Goal: Information Seeking & Learning: Learn about a topic

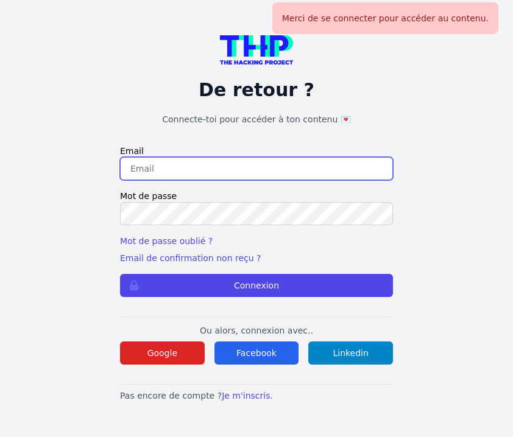
type input "johannadelfieux@gmail.com"
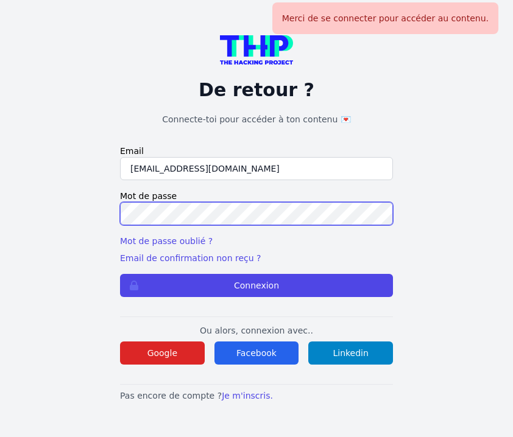
click at [256, 286] on button "Connexion" at bounding box center [256, 285] width 273 height 23
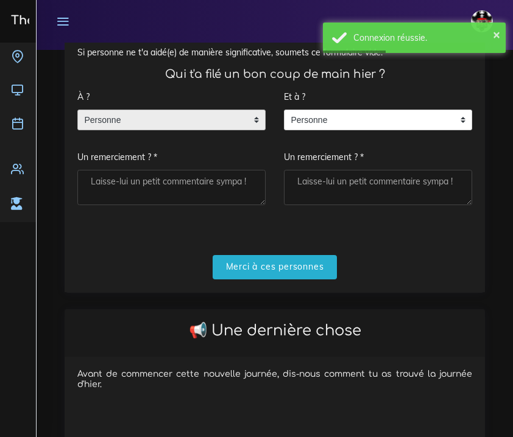
scroll to position [180, 0]
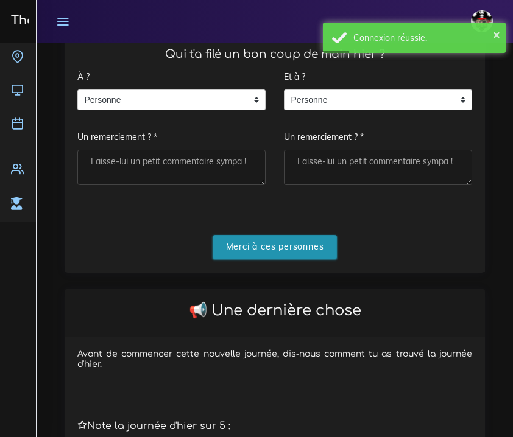
click at [266, 235] on input "Merci à ces personnes" at bounding box center [275, 247] width 125 height 25
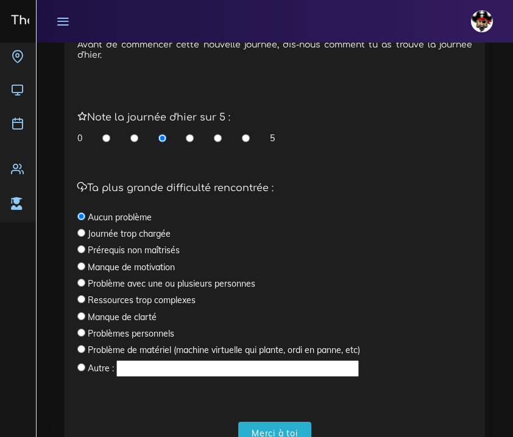
scroll to position [342, 0]
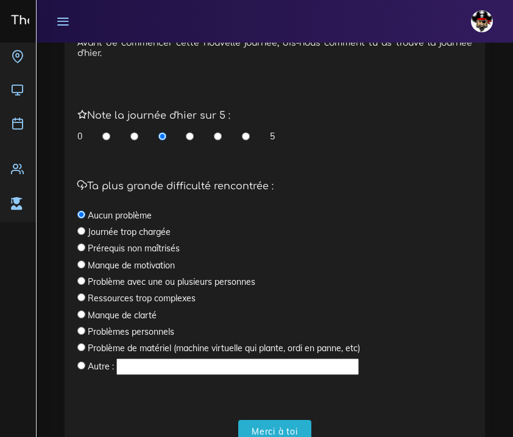
click at [246, 135] on div "0 5" at bounding box center [175, 136] width 197 height 12
click at [245, 125] on div "Note la journée d'hier sur 5 : 0 5" at bounding box center [274, 126] width 395 height 32
click at [245, 130] on input "radio" at bounding box center [246, 136] width 8 height 12
radio input "true"
click at [284, 424] on input "Merci à toi" at bounding box center [274, 432] width 73 height 25
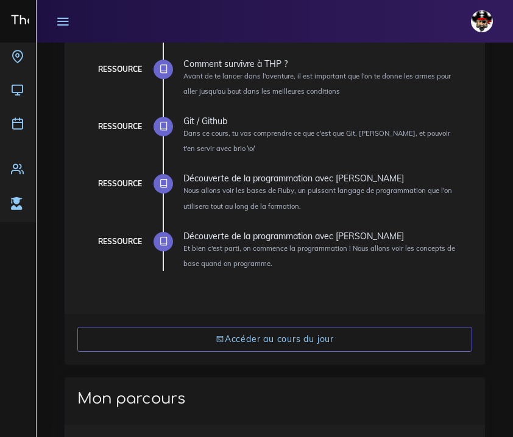
scroll to position [259, 0]
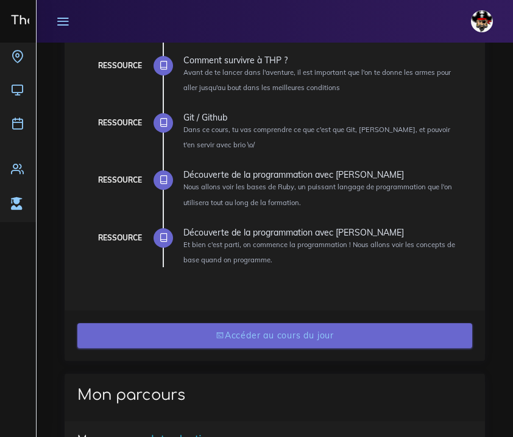
click at [250, 330] on link "Accéder au cours du jour" at bounding box center [274, 335] width 395 height 25
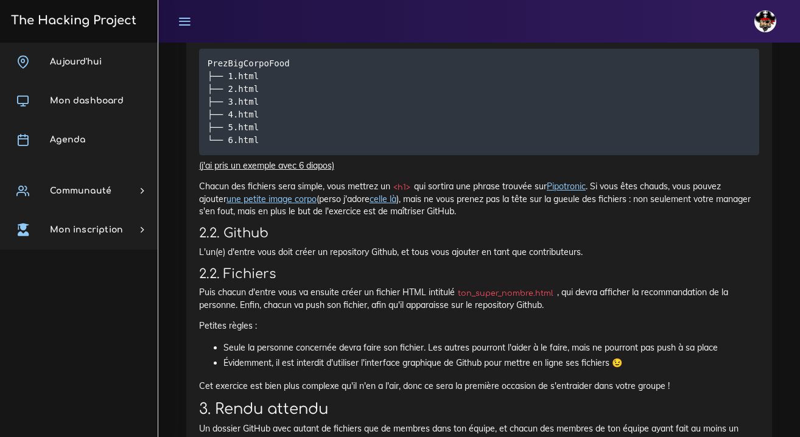
scroll to position [1044, 0]
click at [512, 185] on link "Pipotronic" at bounding box center [566, 186] width 39 height 11
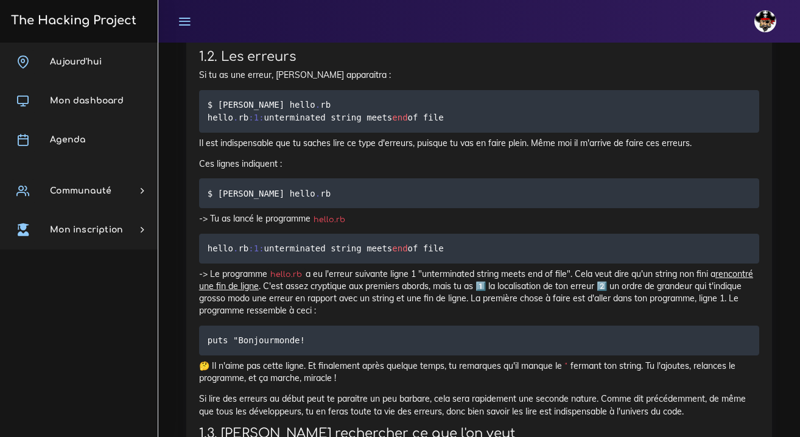
scroll to position [1893, 0]
click at [309, 157] on p "Ces lignes indiquent :" at bounding box center [479, 163] width 560 height 12
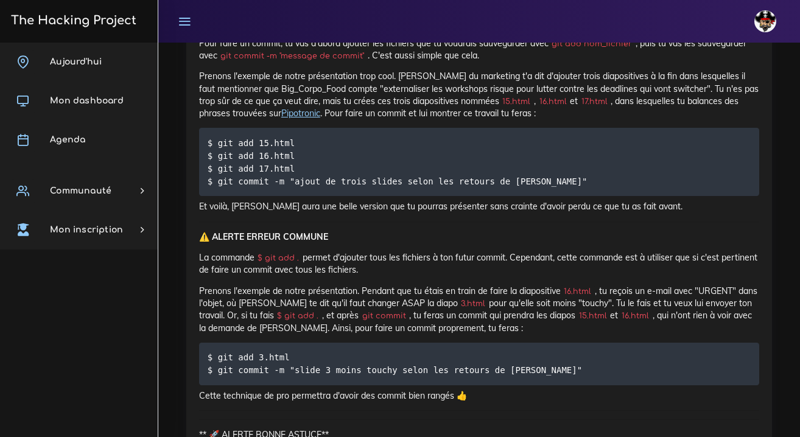
scroll to position [7235, 0]
click at [133, 383] on div "Aujourd'hui Mon dashboard Agenda Communauté Ambassade Certifications Marketplac…" at bounding box center [79, 240] width 158 height 395
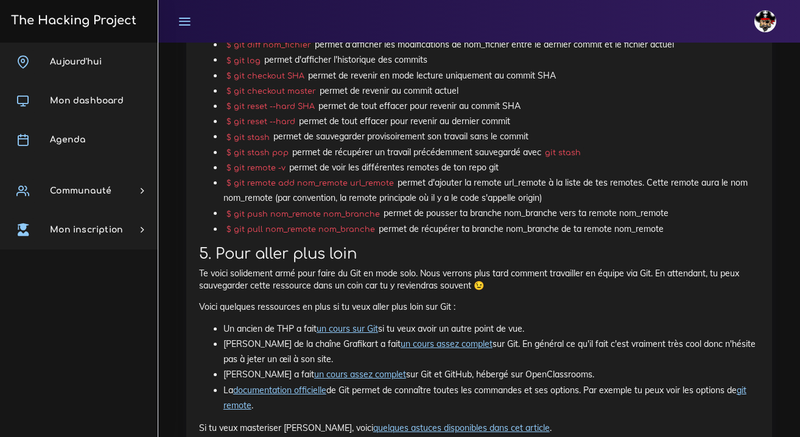
scroll to position [11735, 0]
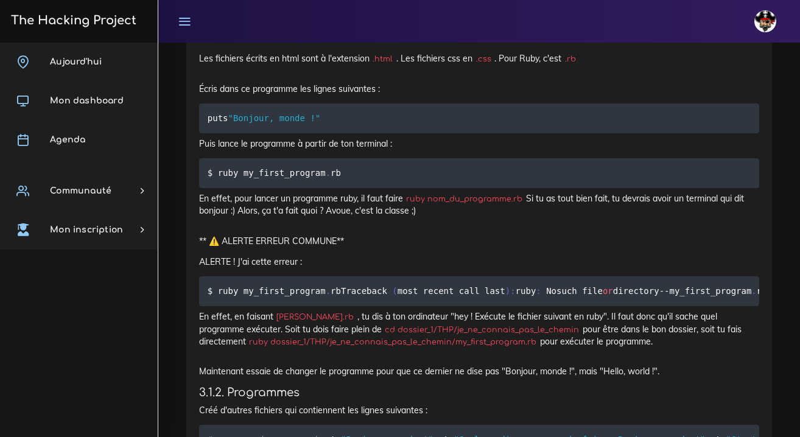
scroll to position [14523, 0]
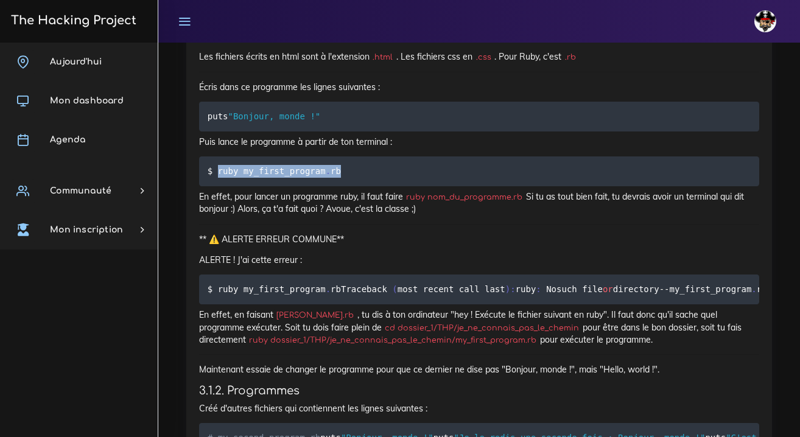
drag, startPoint x: 342, startPoint y: 350, endPoint x: 216, endPoint y: 355, distance: 126.8
click at [216, 178] on code "$ ruby my_first_program . rb" at bounding box center [276, 170] width 137 height 13
copy code "ruby my_first_program . rb"
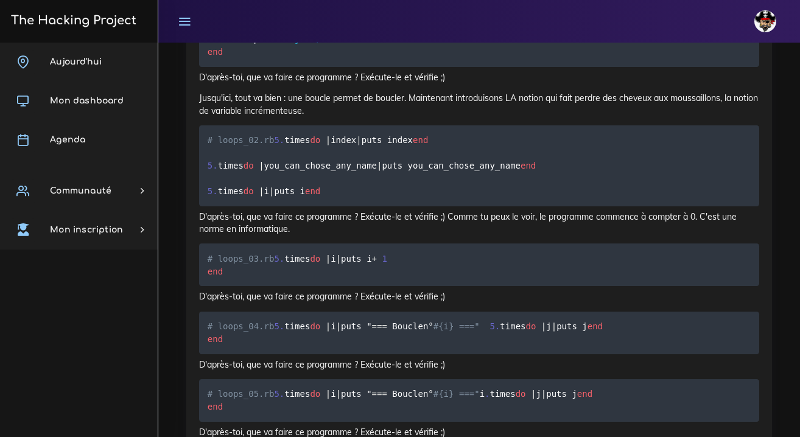
scroll to position [17093, 0]
drag, startPoint x: 208, startPoint y: 249, endPoint x: 391, endPoint y: 277, distance: 184.9
copy code "two_in_integer = 2 two_in_string = "2" puts two_in_integer + two_in_string"
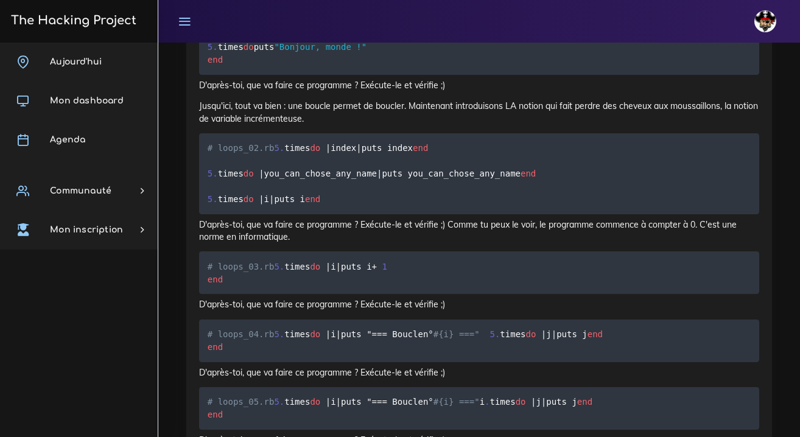
scroll to position [17083, 0]
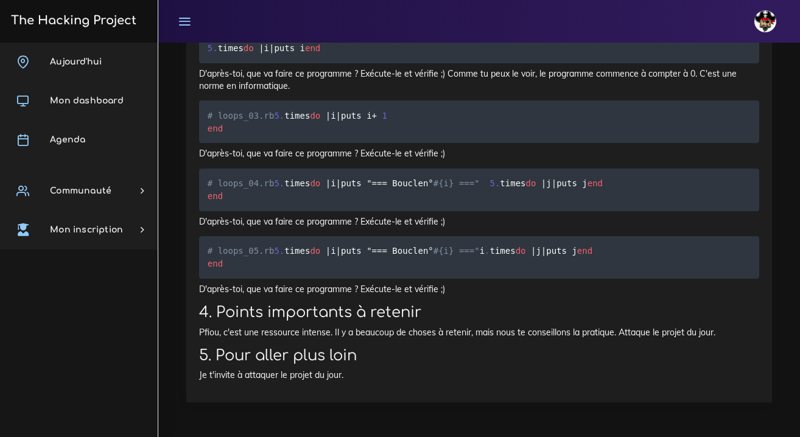
scroll to position [17257, 0]
drag, startPoint x: 231, startPoint y: 186, endPoint x: 380, endPoint y: 193, distance: 148.2
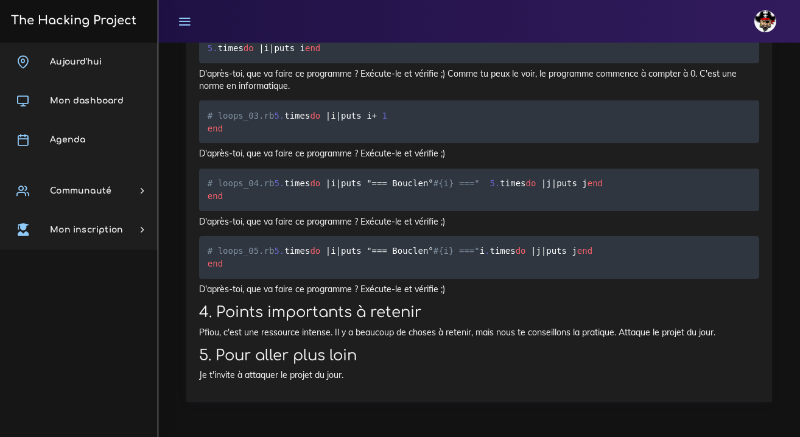
drag, startPoint x: 207, startPoint y: 196, endPoint x: 292, endPoint y: 366, distance: 190.2
copy code "# conditions_01.rb # on déclare un age qui est égal à 21 age = 21 # vérifie que…"
drag, startPoint x: 799, startPoint y: 143, endPoint x: 198, endPoint y: 302, distance: 621.9
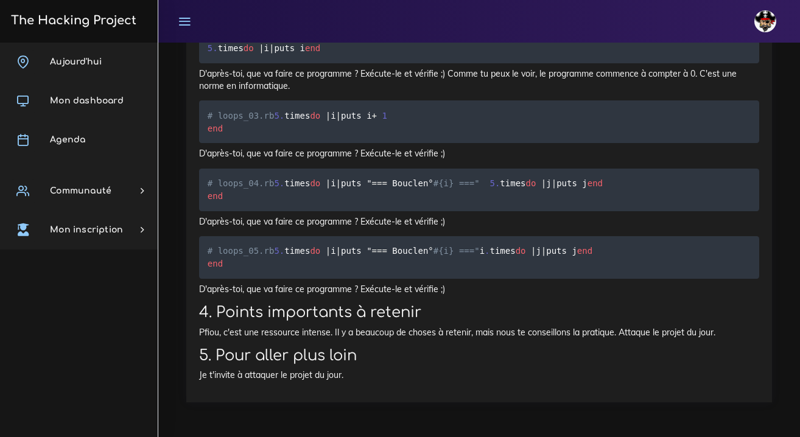
scroll to position [18461, 0]
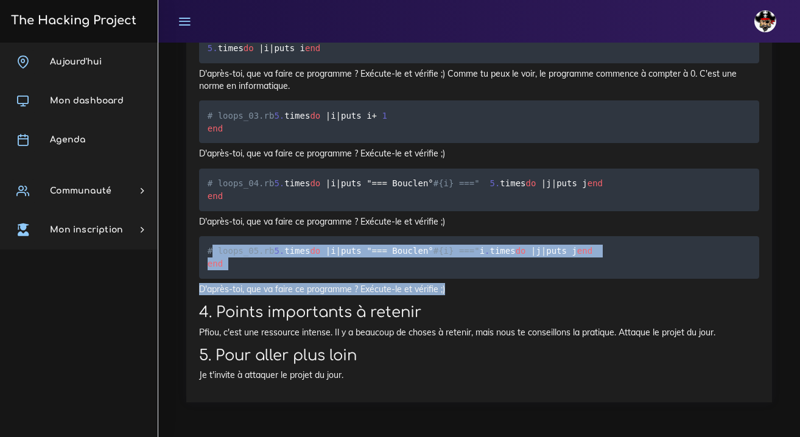
drag, startPoint x: 463, startPoint y: 288, endPoint x: 213, endPoint y: 189, distance: 269.1
click at [485, 294] on p "D'après-toi, que va faire ce programme ? Exécute-le et vérifie ;)" at bounding box center [479, 289] width 560 height 12
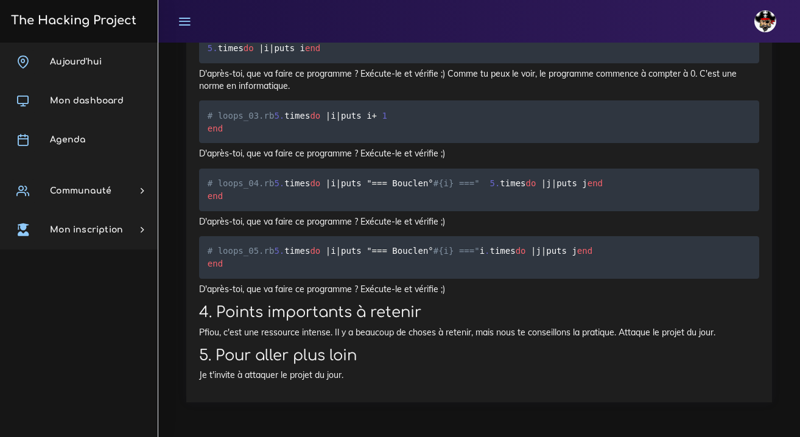
click at [451, 290] on p "D'après-toi, que va faire ce programme ? Exécute-le et vérifie ;)" at bounding box center [479, 289] width 560 height 12
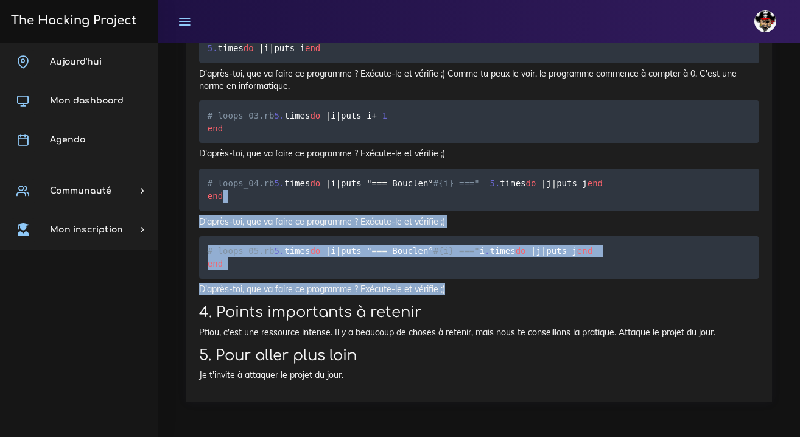
drag, startPoint x: 451, startPoint y: 290, endPoint x: 371, endPoint y: 145, distance: 165.5
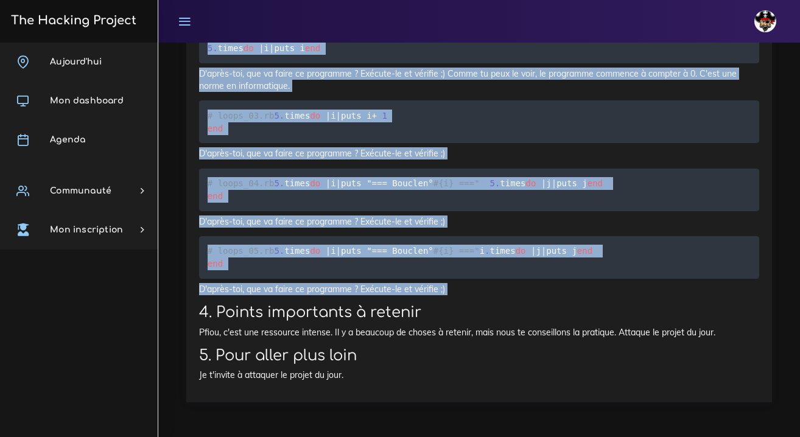
drag, startPoint x: 199, startPoint y: 239, endPoint x: 451, endPoint y: 303, distance: 259.5
copy div "3.1.1. First program Bon, est-ce qu'on lance notre premier programme ? As-tu le…"
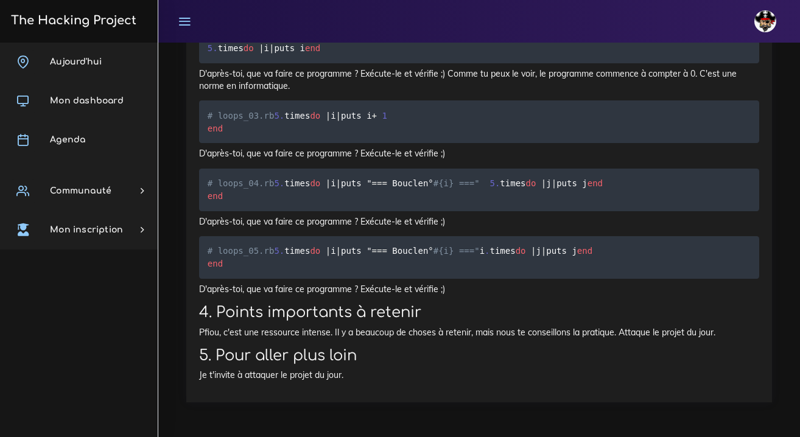
click at [451, 261] on pre "# loops_05.rb 5 . times do | i | puts " == = Boucle n° #{i} ===" i . times do |…" at bounding box center [479, 257] width 560 height 43
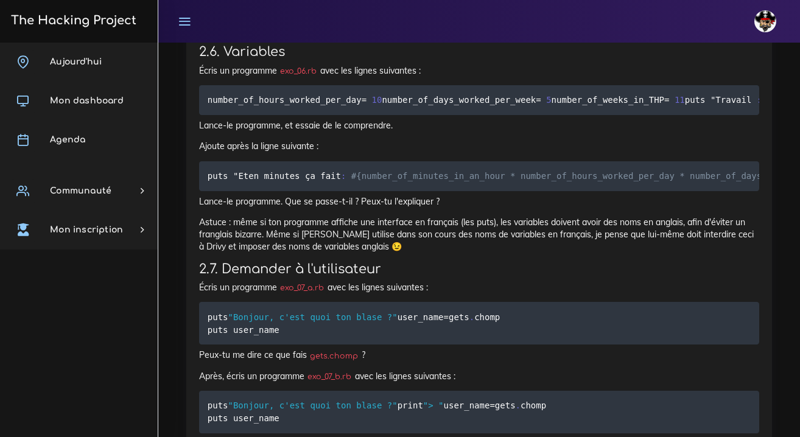
scroll to position [2950, 0]
click at [433, 76] on p "Écris un programme exo_06.rb avec les lignes suivantes :" at bounding box center [479, 69] width 560 height 12
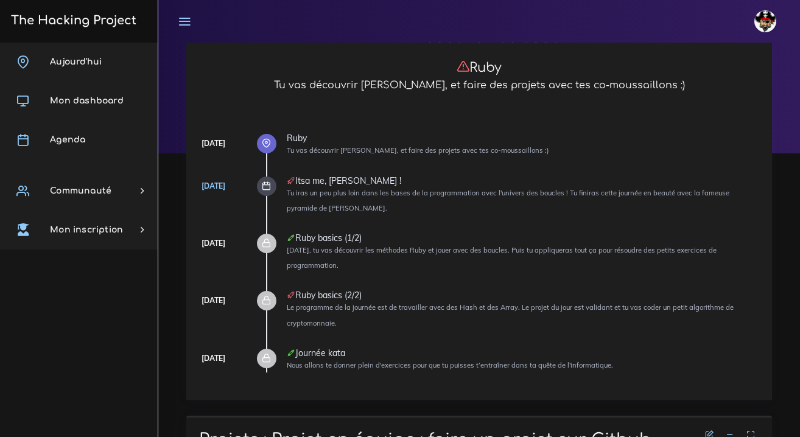
scroll to position [57, 0]
click at [185, 21] on icon at bounding box center [184, 21] width 13 height 13
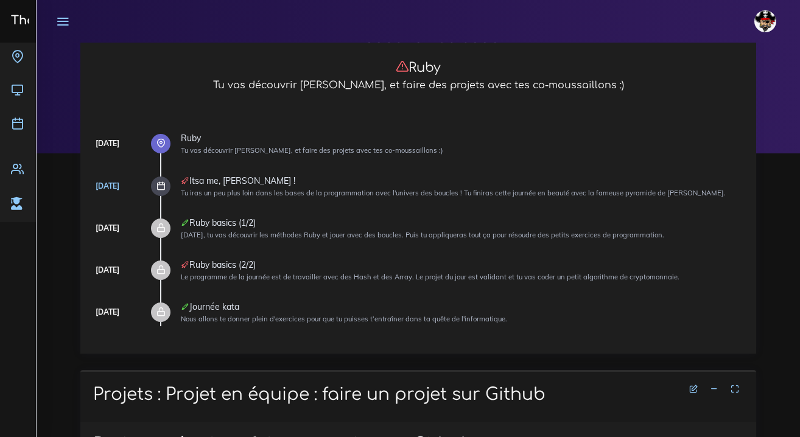
click at [67, 21] on icon at bounding box center [62, 21] width 13 height 13
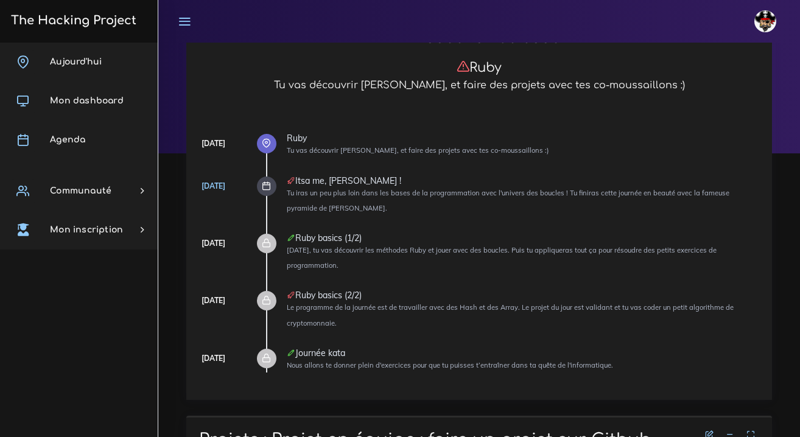
click at [269, 184] on icon at bounding box center [266, 186] width 9 height 9
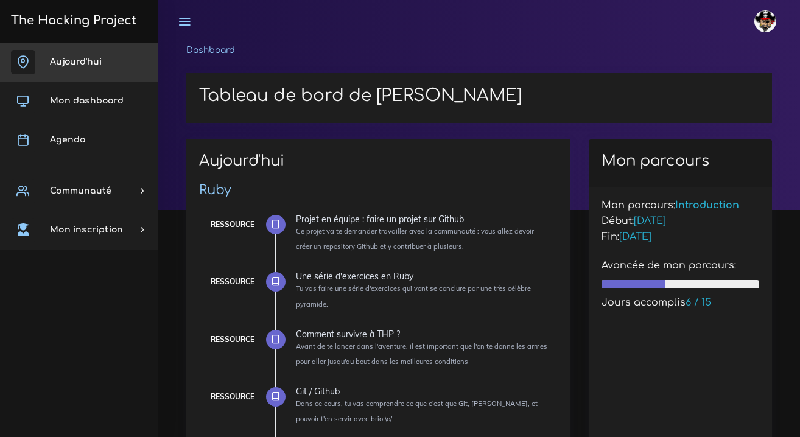
click at [94, 62] on span "Aujourd'hui" at bounding box center [76, 61] width 52 height 9
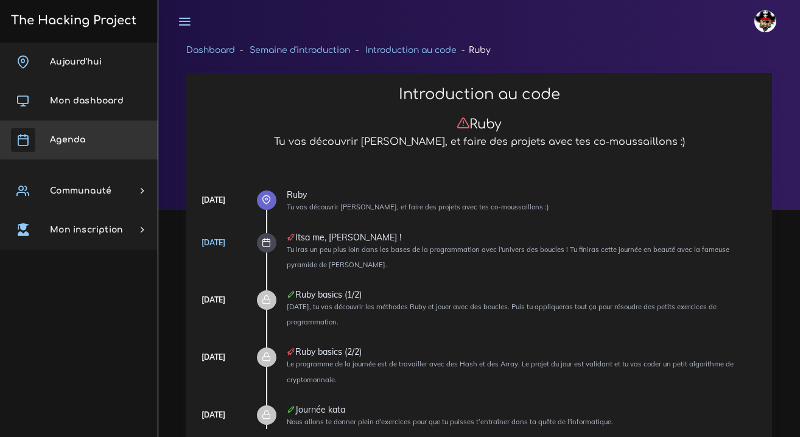
click at [83, 142] on span "Agenda" at bounding box center [67, 139] width 35 height 9
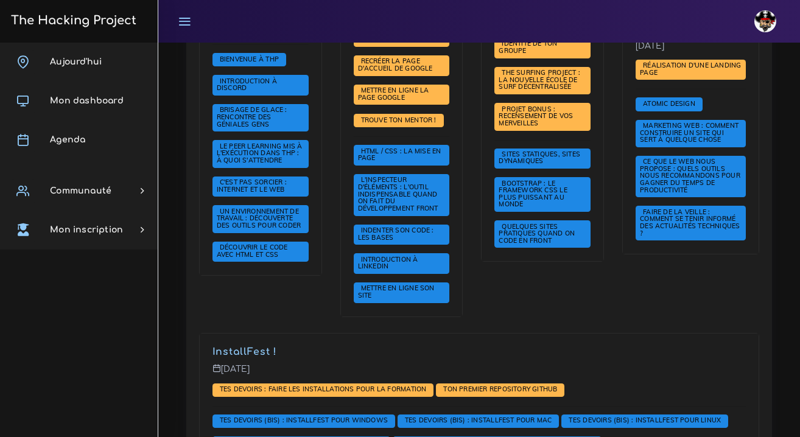
scroll to position [558, 0]
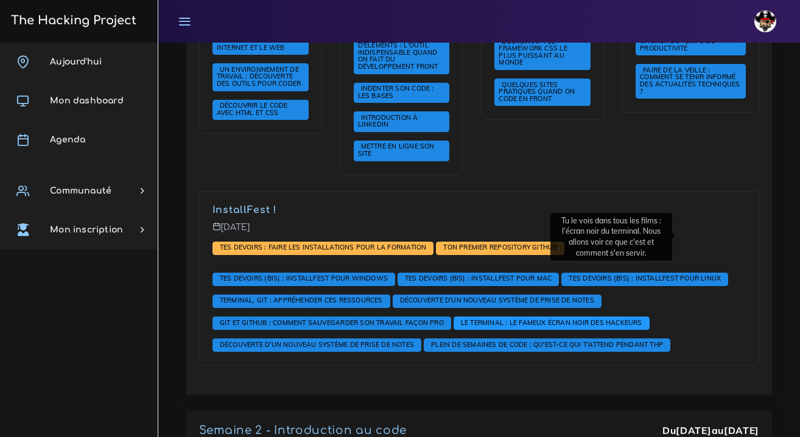
click at [646, 319] on span "Le terminal : le fameux écran noir des hackeurs" at bounding box center [552, 323] width 188 height 9
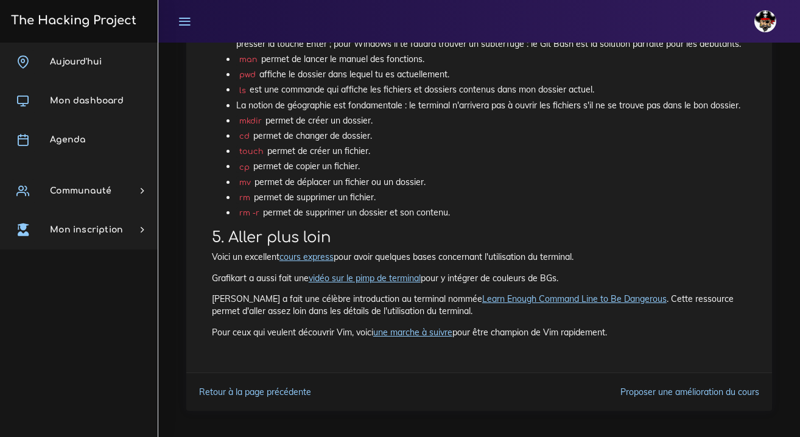
scroll to position [2944, 0]
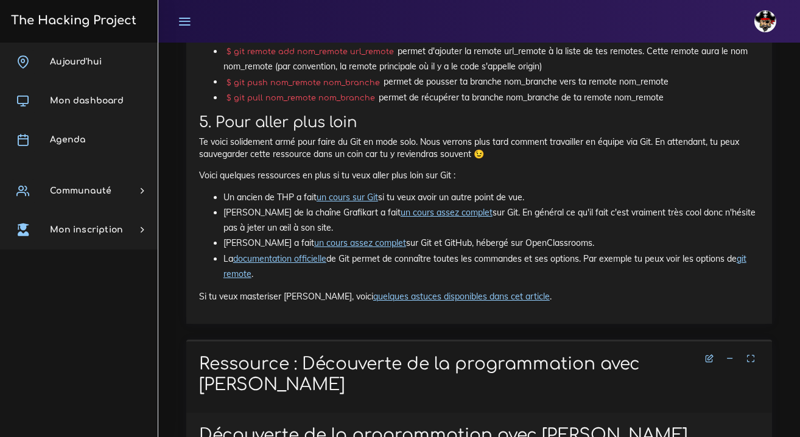
scroll to position [11870, 0]
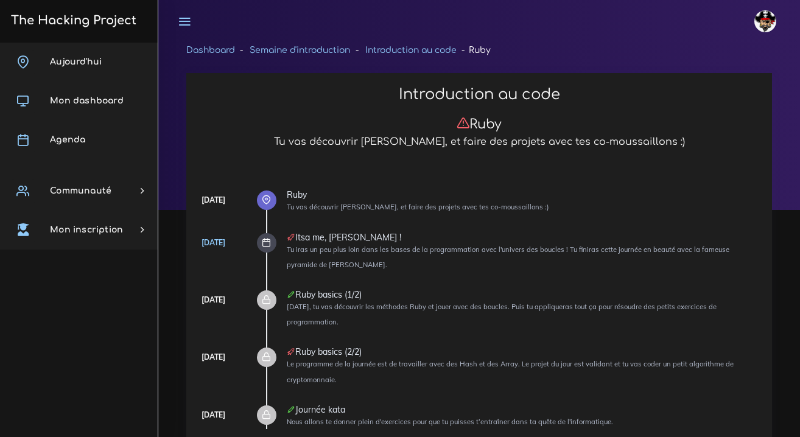
scroll to position [11870, 0]
